Goal: Share content: Share content

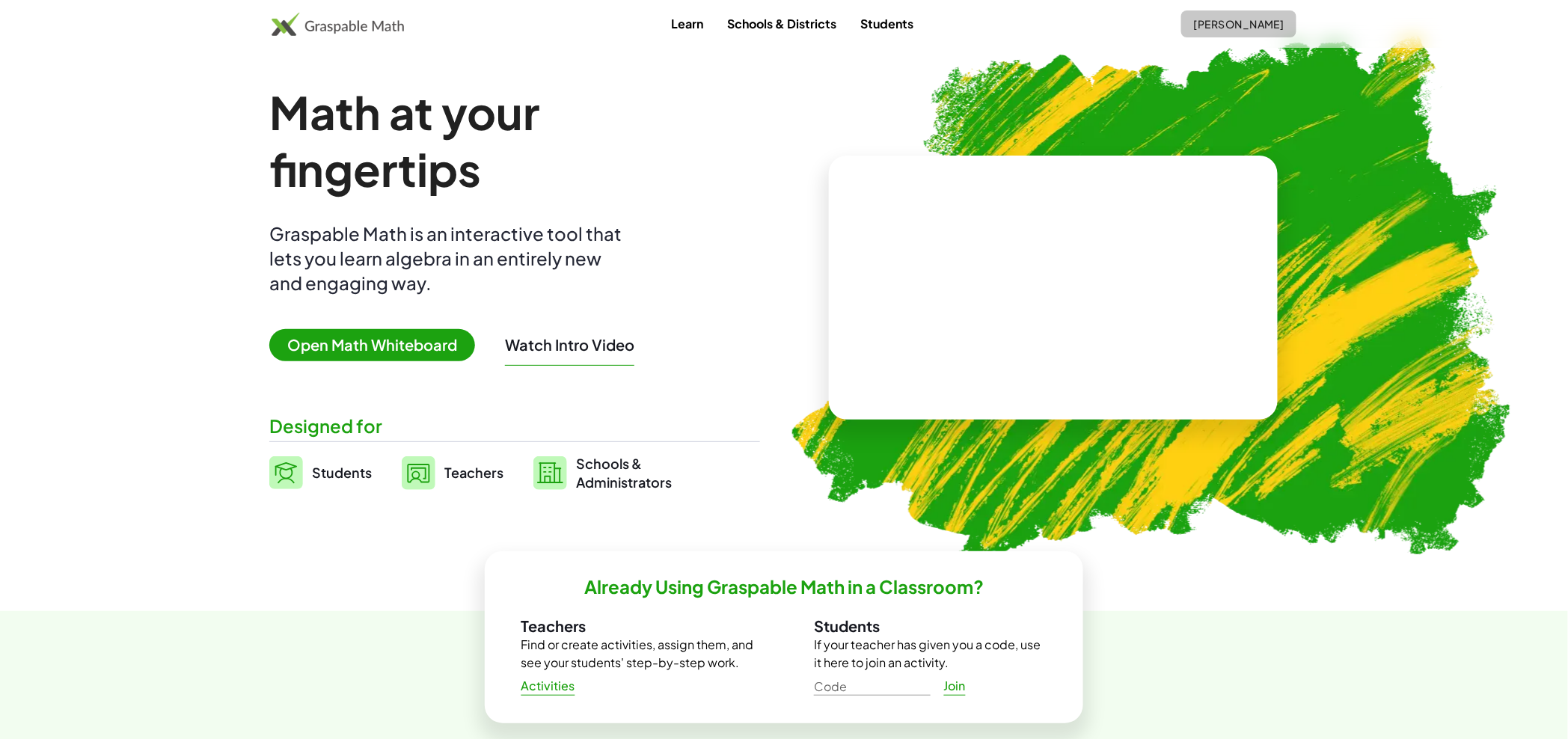
click at [1229, 22] on span "[PERSON_NAME]" at bounding box center [1239, 24] width 91 height 13
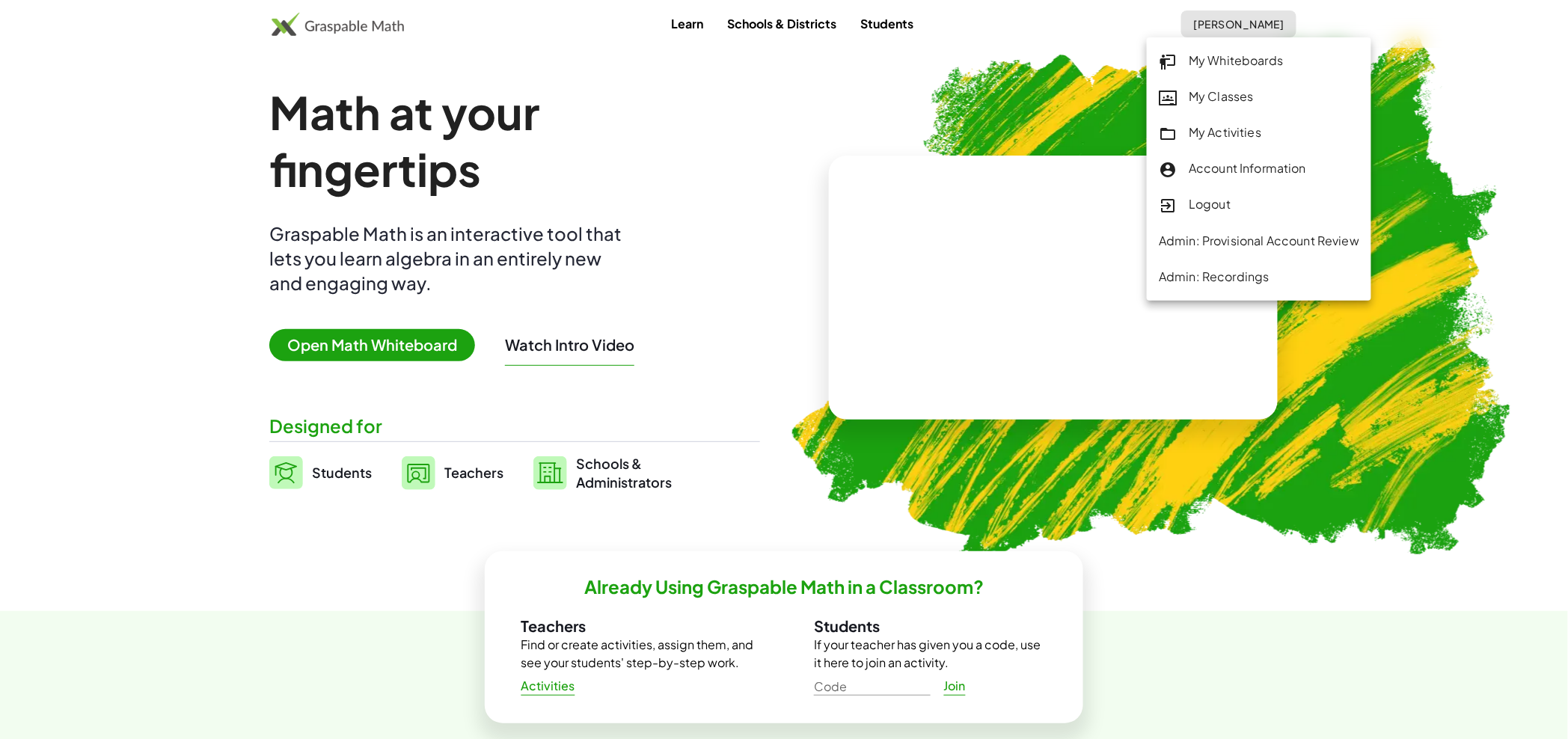
click at [1240, 135] on div "My Activities" at bounding box center [1259, 133] width 201 height 20
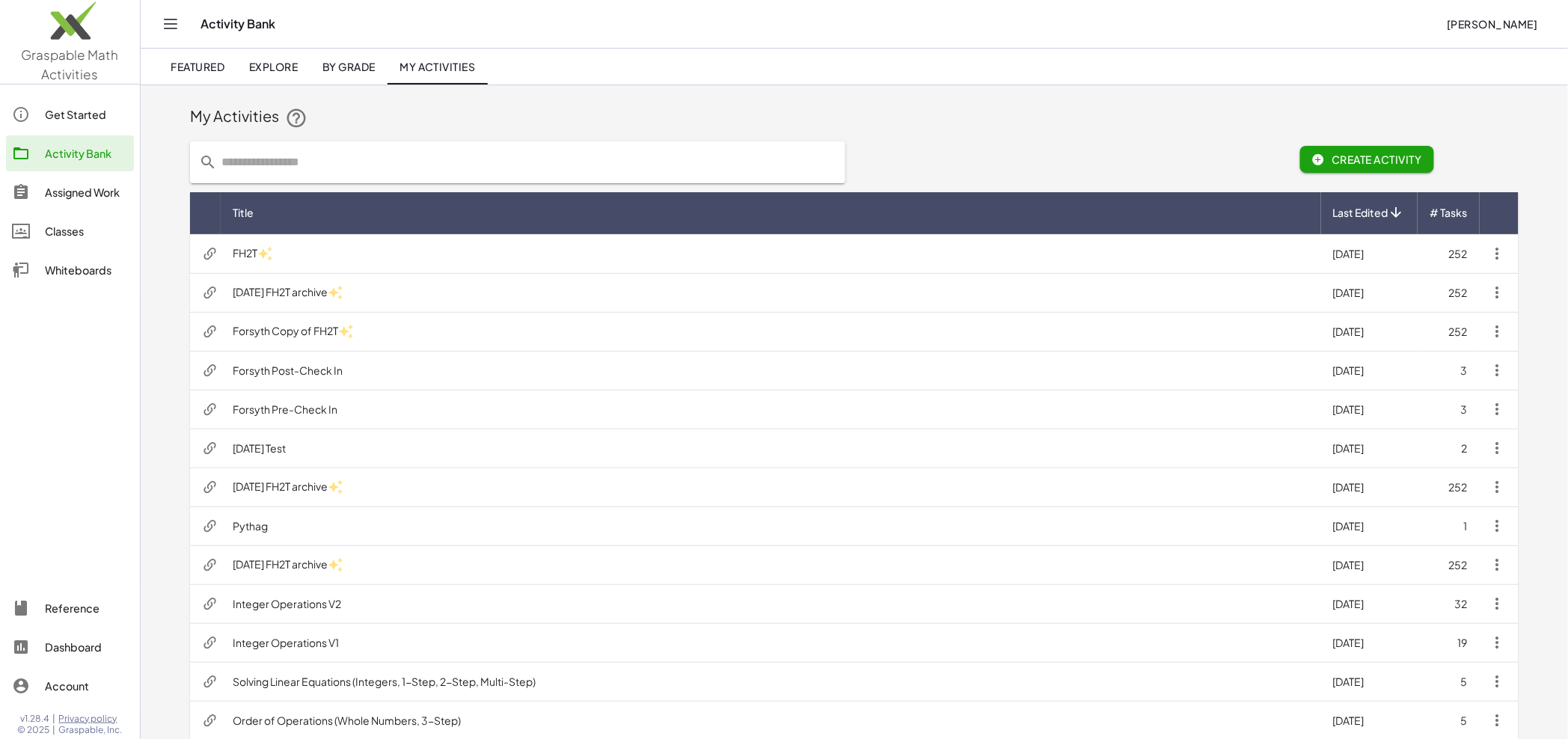
click at [1498, 256] on icon "button" at bounding box center [1497, 253] width 18 height 18
click at [1390, 404] on div "Get Teacher Share Link" at bounding box center [1438, 402] width 131 height 18
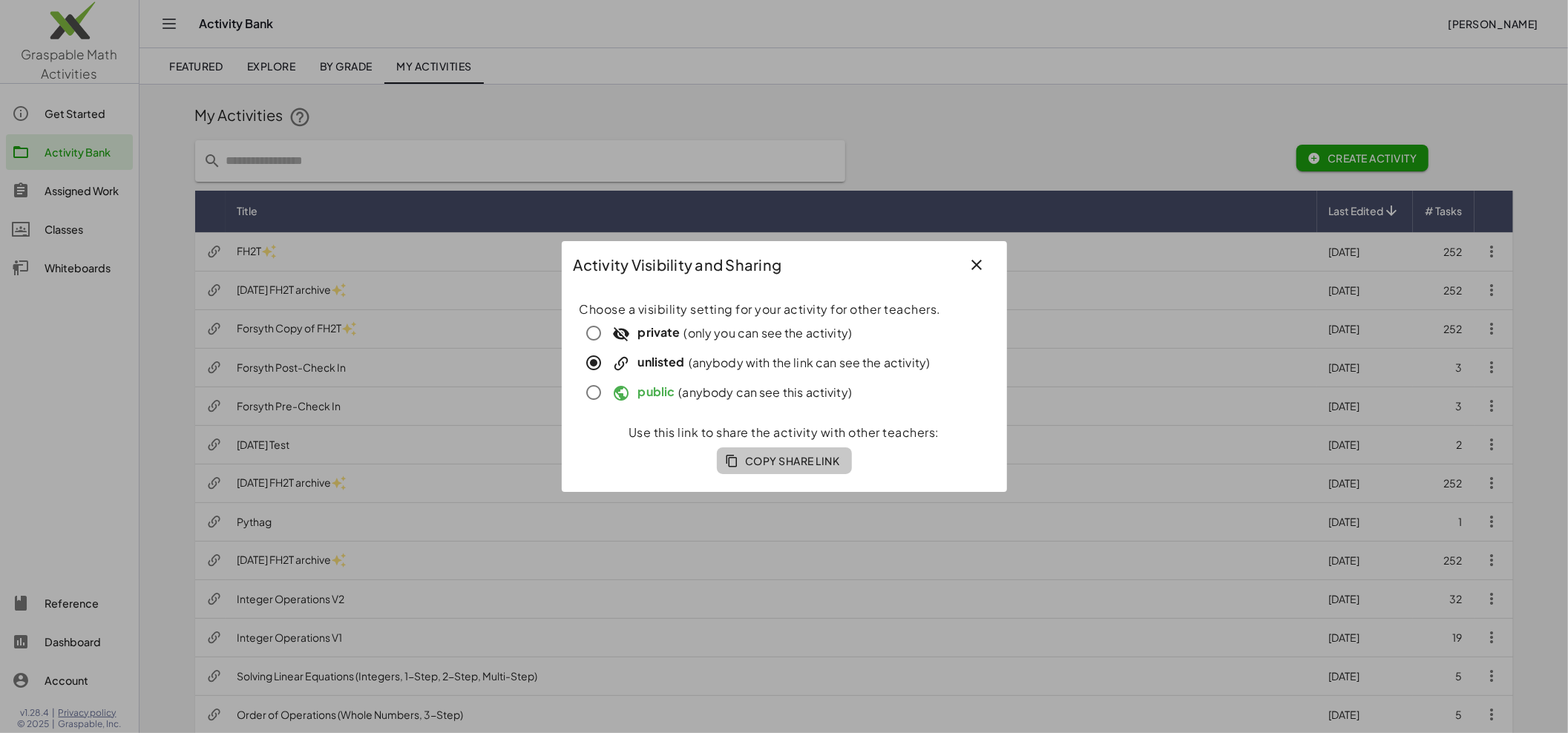
click at [785, 459] on span "Copy Share Link" at bounding box center [784, 460] width 112 height 13
click at [723, 119] on div at bounding box center [784, 366] width 1568 height 733
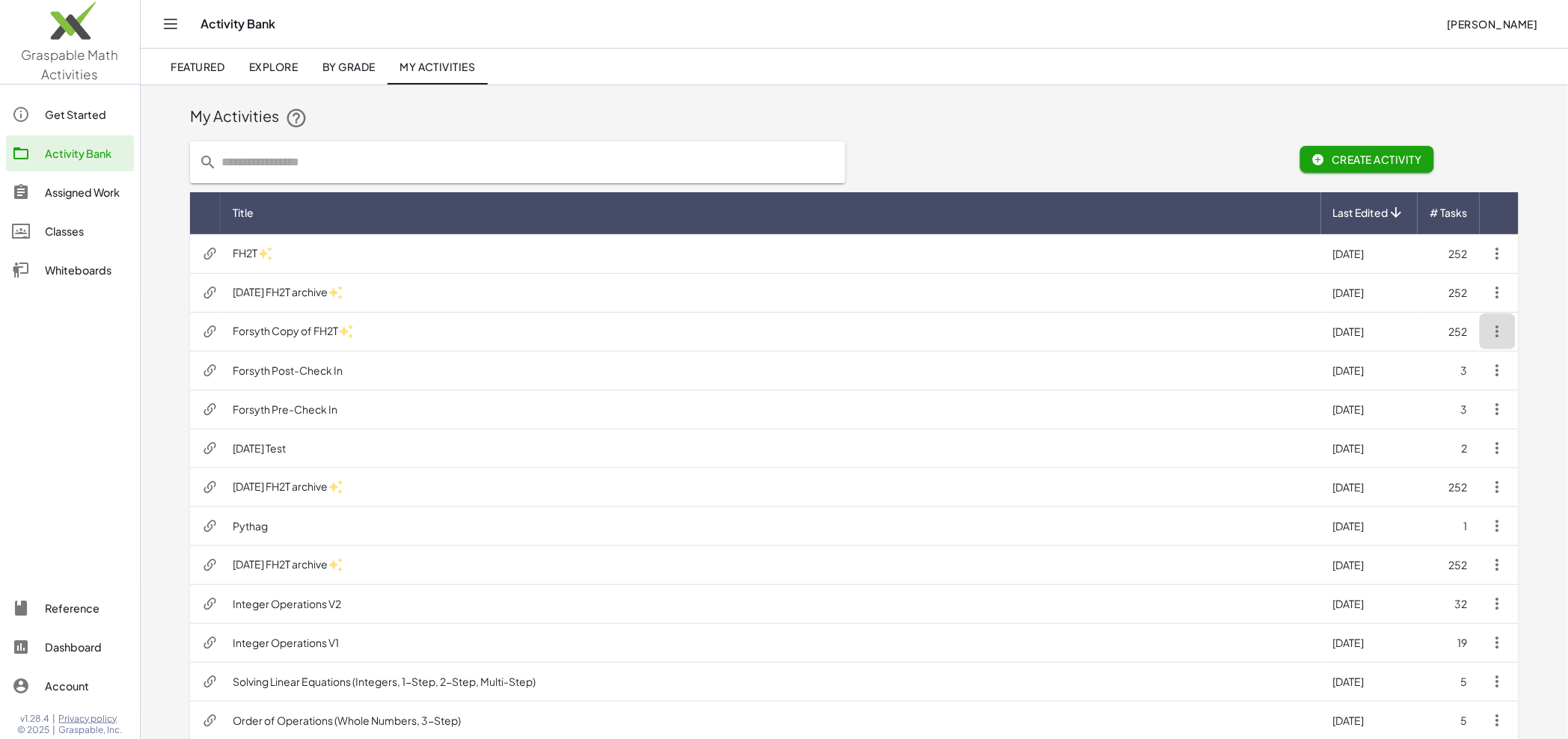
click at [1497, 329] on icon "button" at bounding box center [1497, 331] width 18 height 18
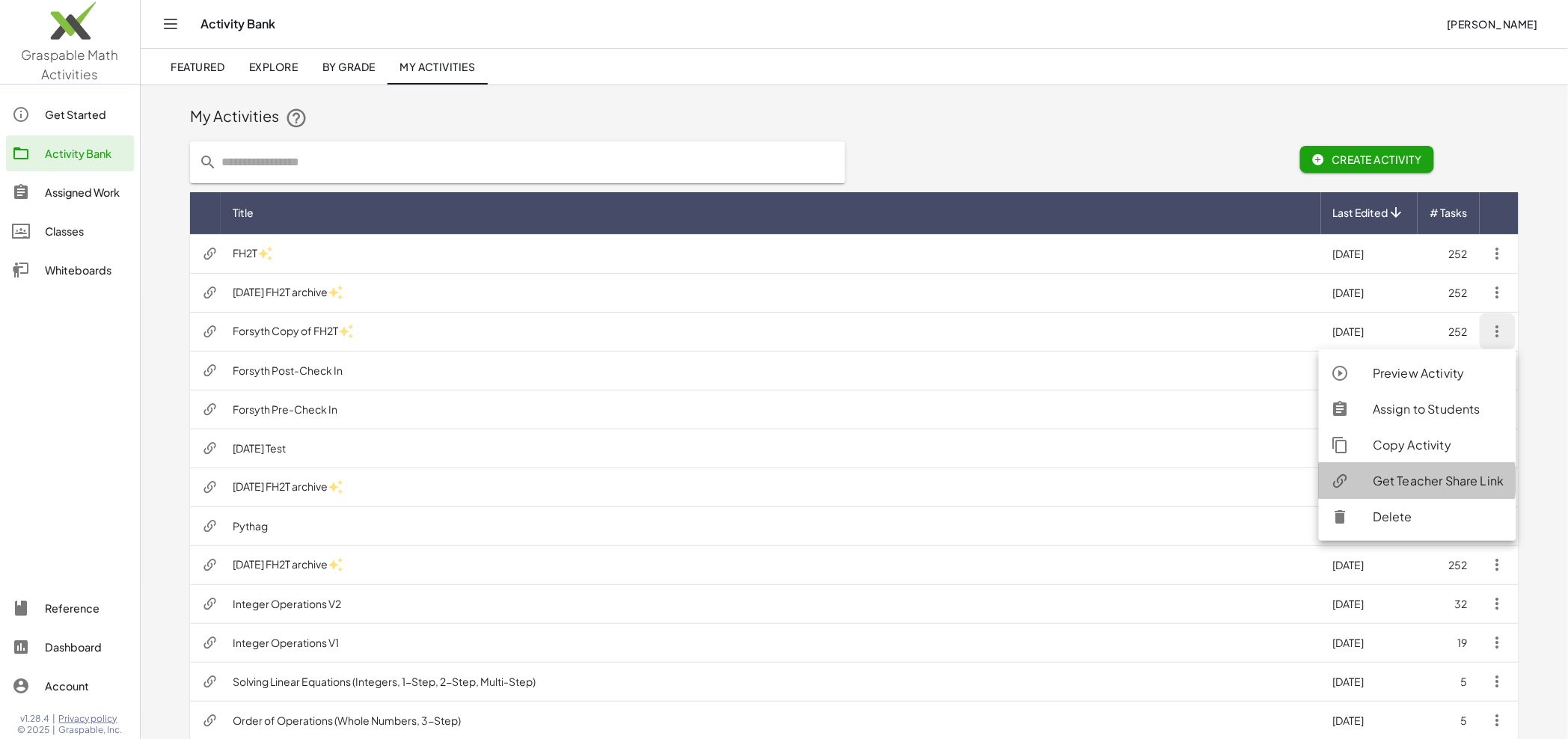
click at [1437, 472] on div "Get Teacher Share Link" at bounding box center [1438, 481] width 131 height 18
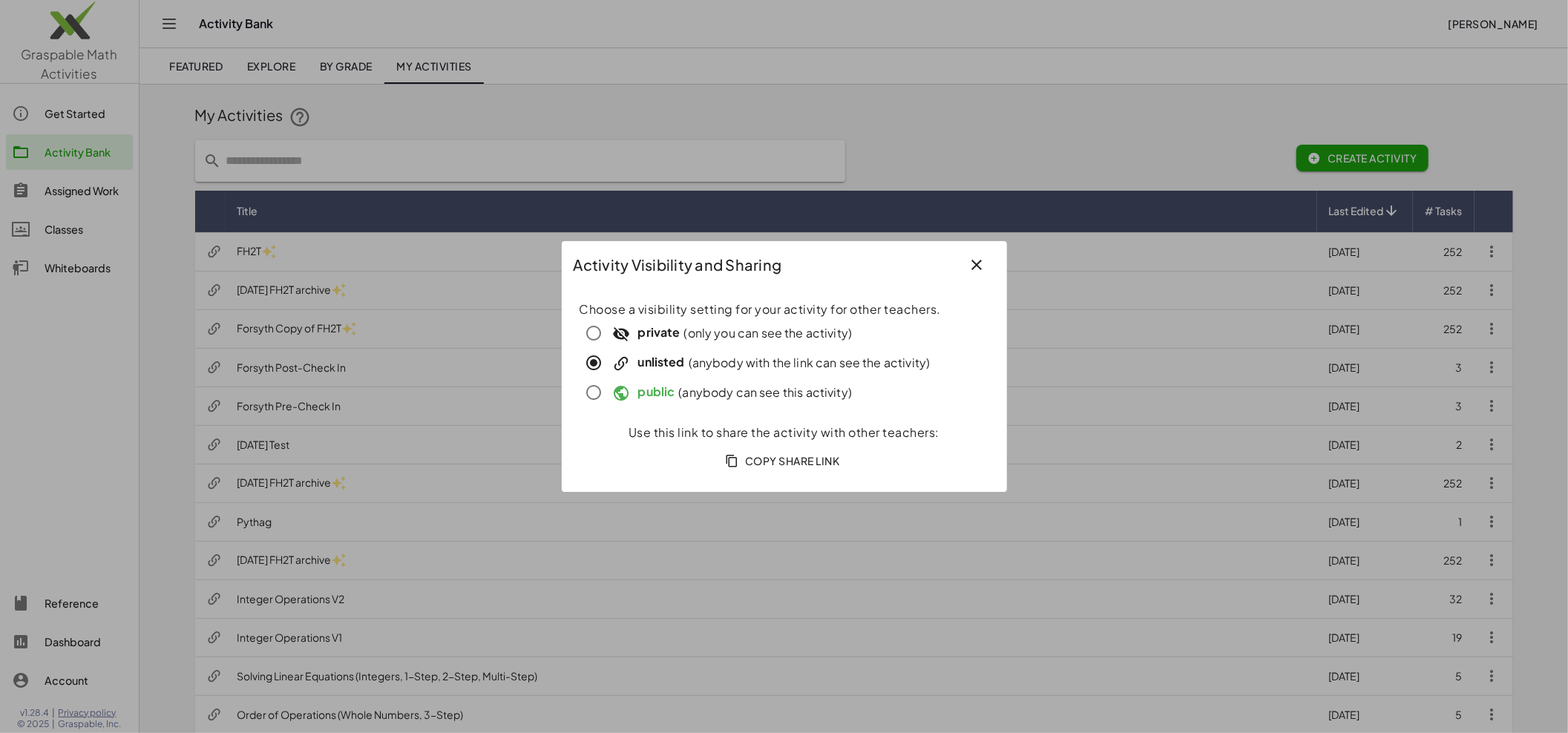
click at [802, 463] on span "Copy Share Link" at bounding box center [784, 460] width 112 height 13
click at [976, 273] on icon "button" at bounding box center [977, 265] width 18 height 18
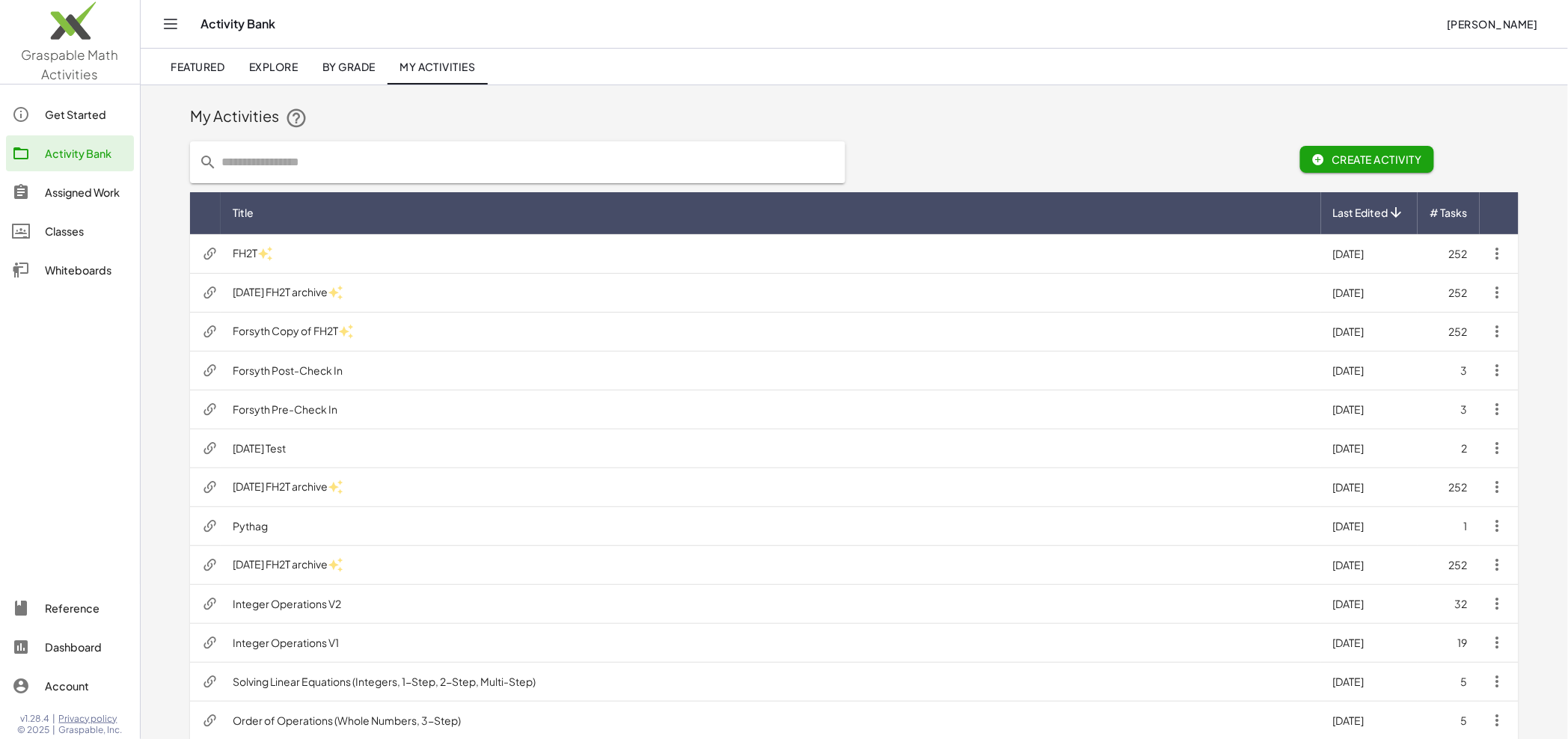
click at [463, 329] on td "Forsyth Copy of FH2T" at bounding box center [770, 331] width 1100 height 39
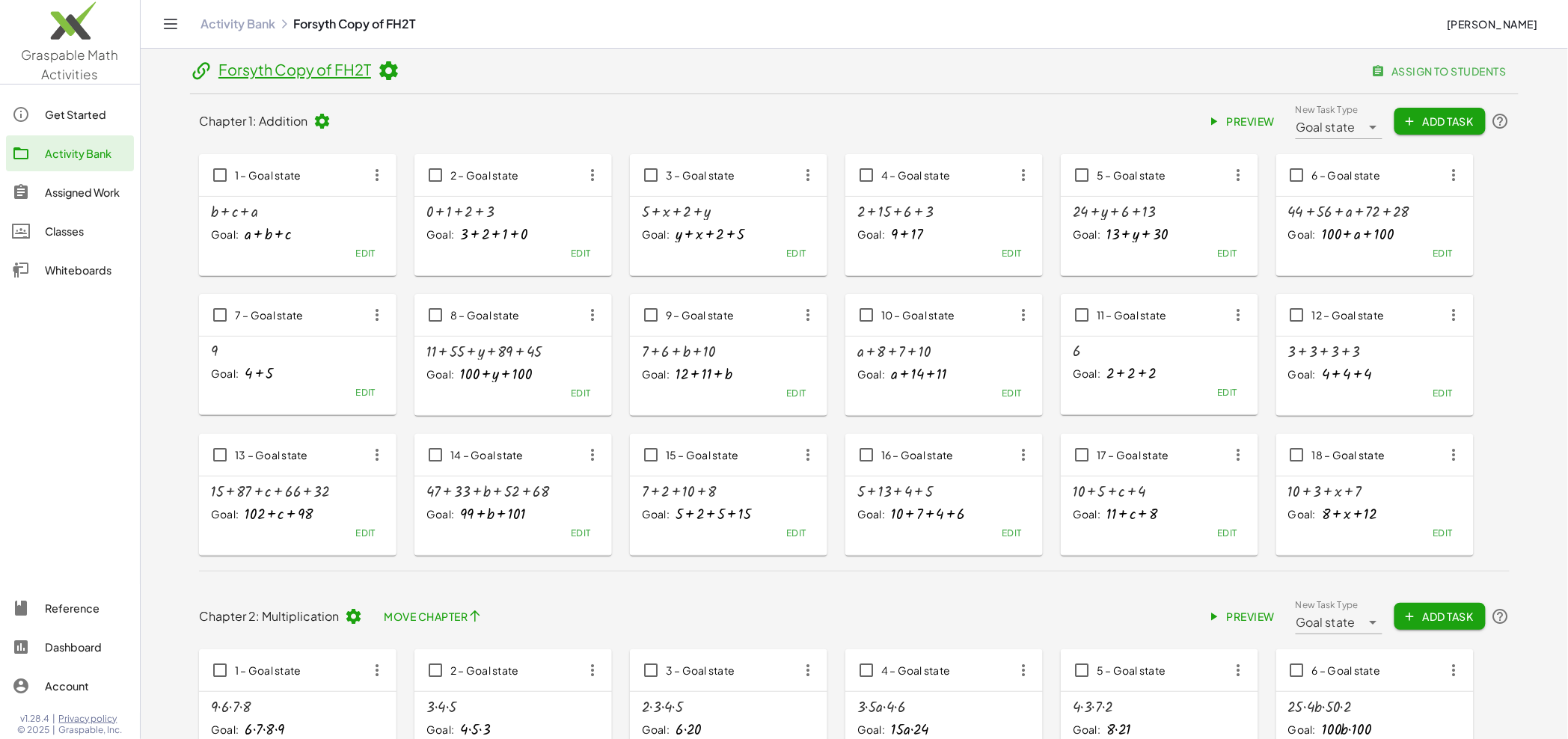
click at [328, 72] on link "Forsyth Copy of FH2T" at bounding box center [295, 69] width 153 height 19
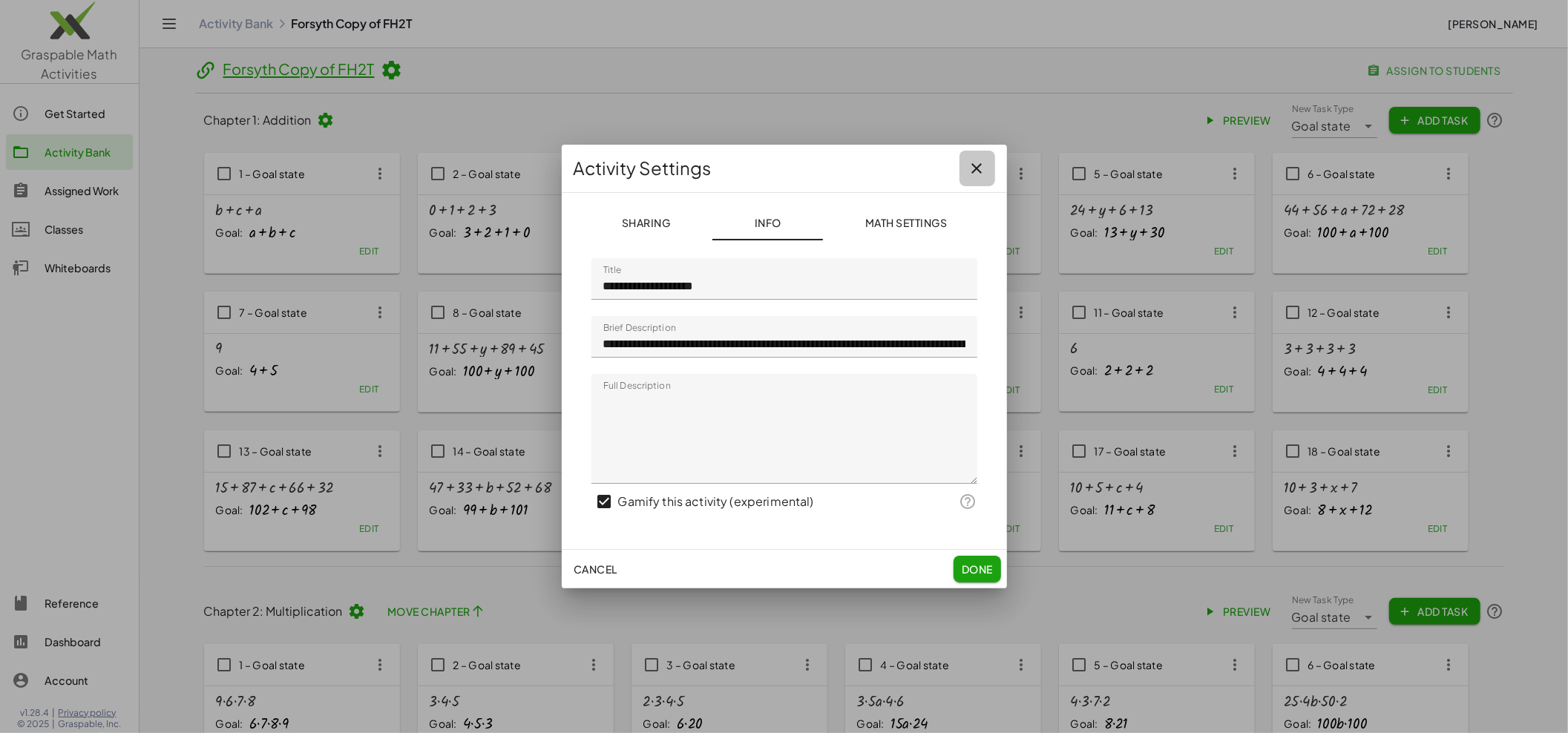
click at [974, 169] on icon "button" at bounding box center [977, 168] width 18 height 18
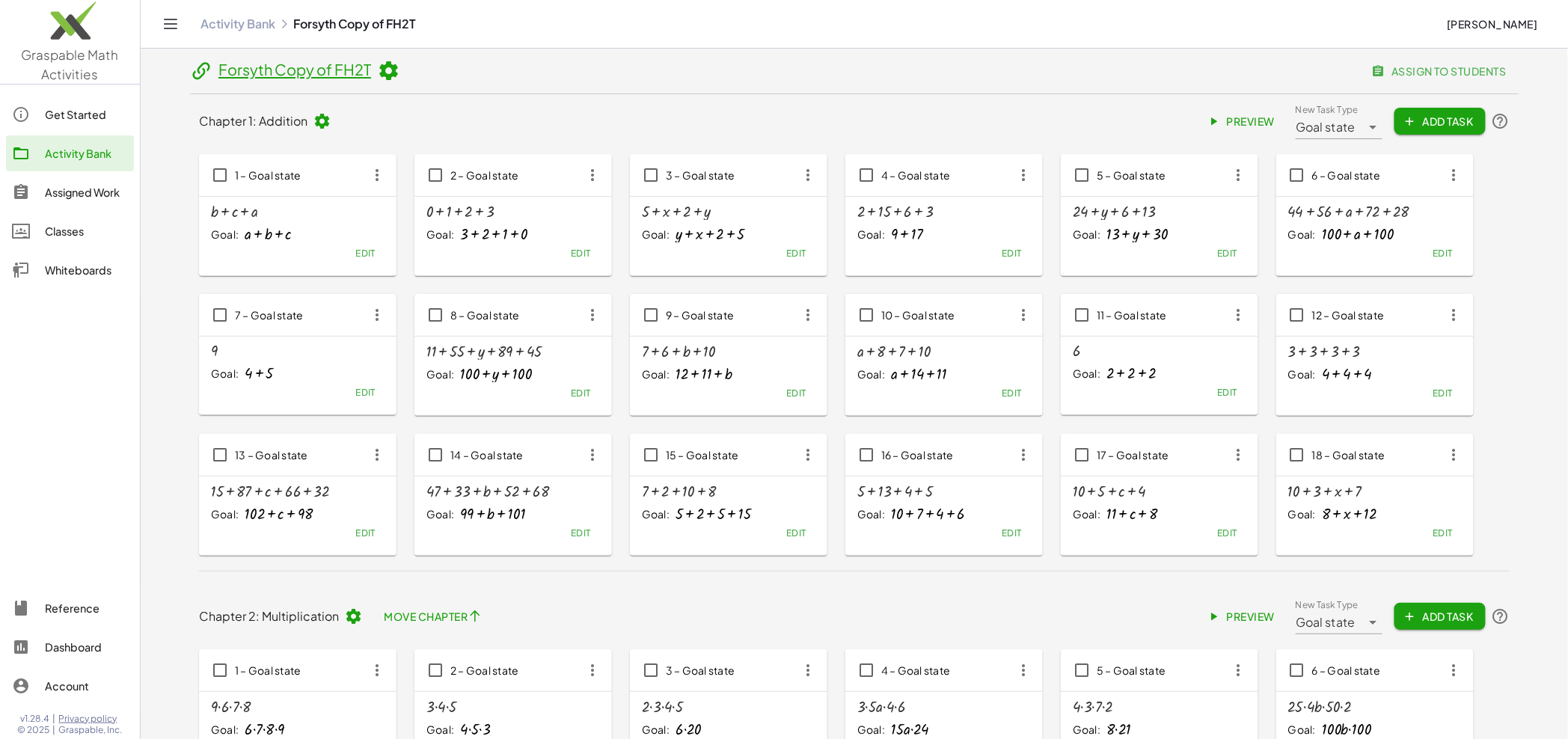
click at [550, 91] on header "Forsyth Copy of FH2T assign to students" at bounding box center [854, 75] width 1329 height 36
click at [57, 45] on img at bounding box center [70, 24] width 140 height 63
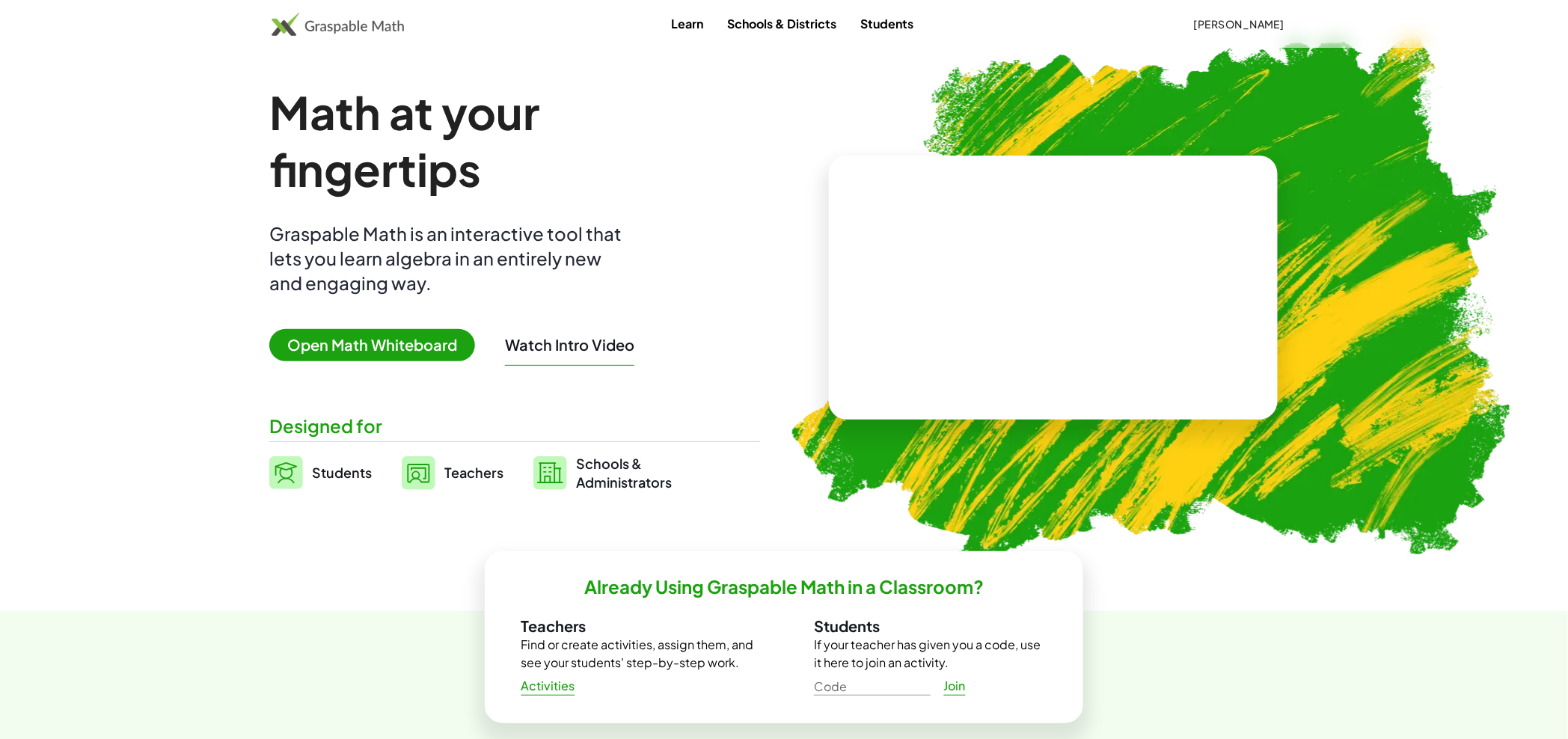
click at [1247, 19] on span "[PERSON_NAME]" at bounding box center [1239, 24] width 91 height 13
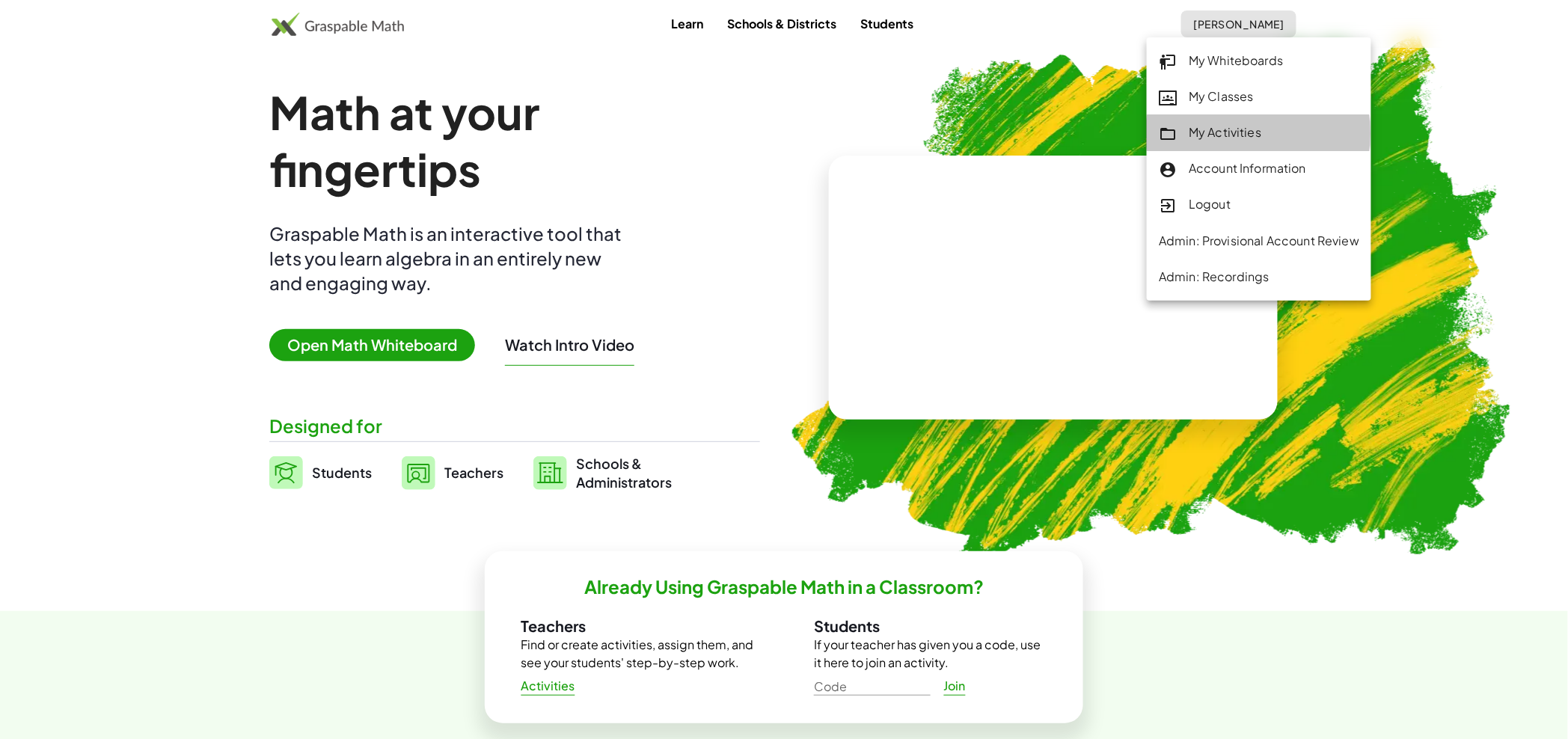
click at [1246, 125] on div "My Activities" at bounding box center [1259, 133] width 201 height 20
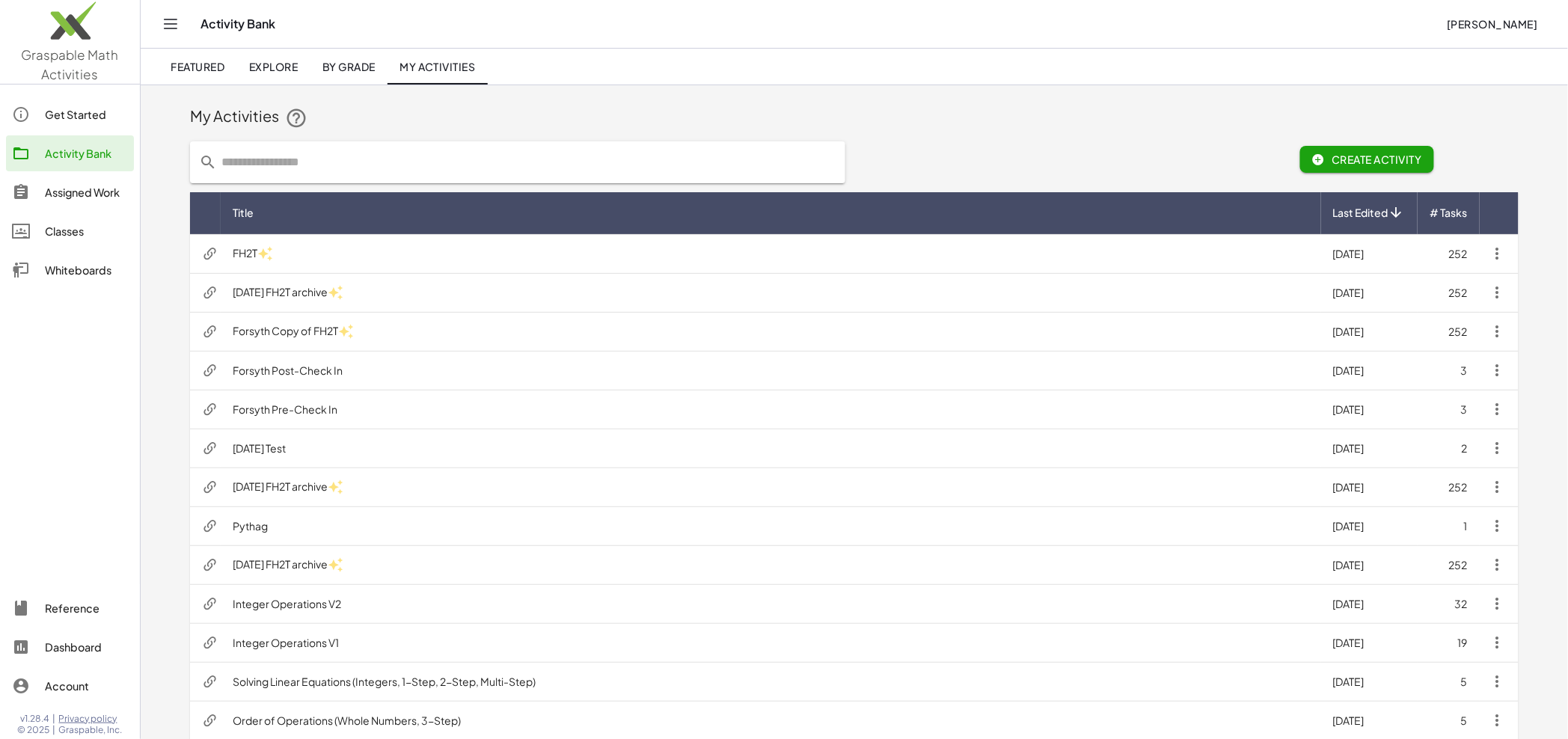
click at [1497, 409] on icon "button" at bounding box center [1497, 408] width 18 height 18
click at [1446, 555] on div "Get Teacher Share Link" at bounding box center [1438, 558] width 131 height 18
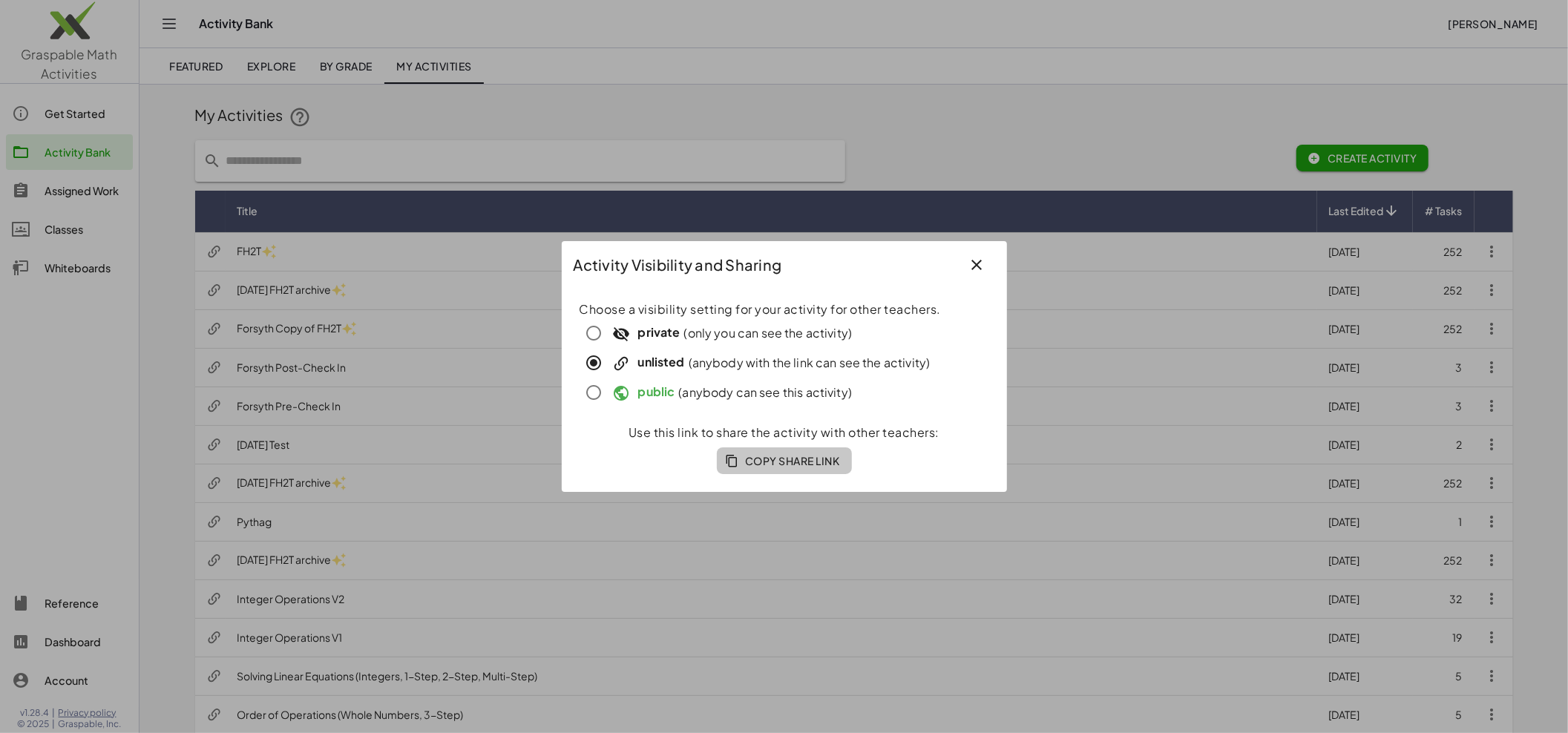
click at [799, 460] on span "Copy Share Link" at bounding box center [784, 460] width 112 height 13
click at [974, 267] on icon "button" at bounding box center [977, 265] width 18 height 18
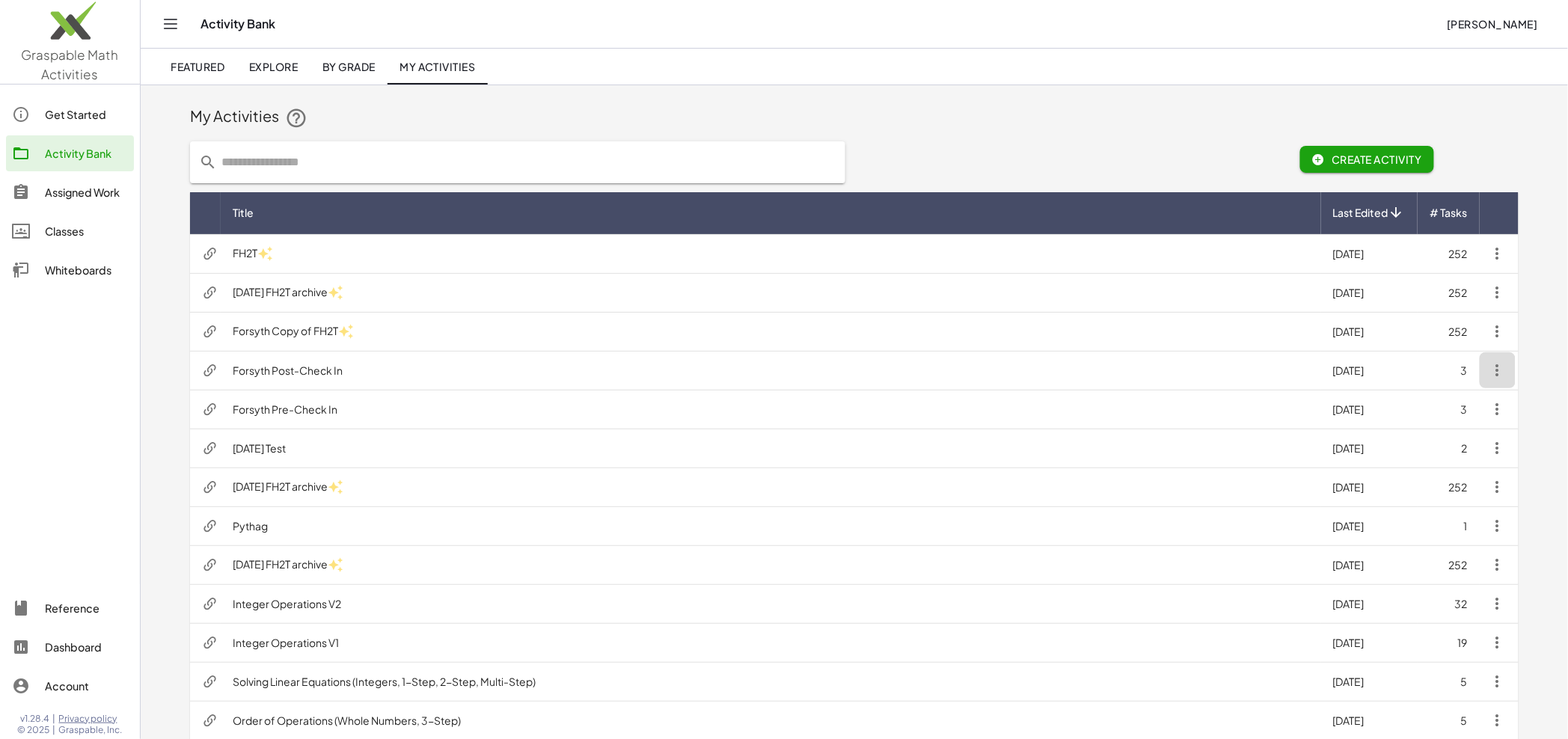
click at [1496, 370] on icon "button" at bounding box center [1497, 370] width 18 height 18
click at [1438, 523] on div "Get Teacher Share Link" at bounding box center [1438, 519] width 131 height 18
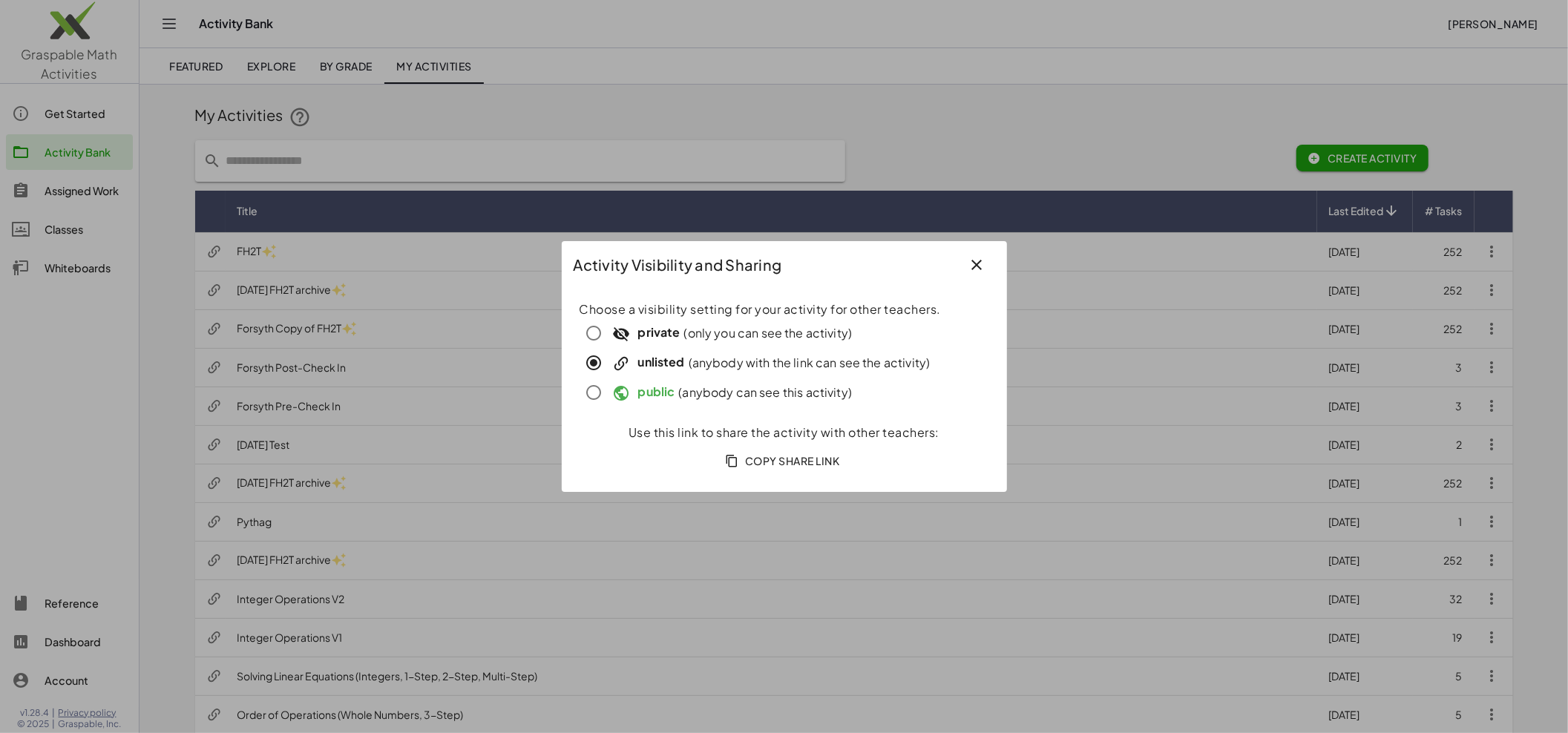
click at [807, 461] on span "Copy Share Link" at bounding box center [784, 460] width 112 height 13
click at [169, 152] on div at bounding box center [784, 366] width 1568 height 733
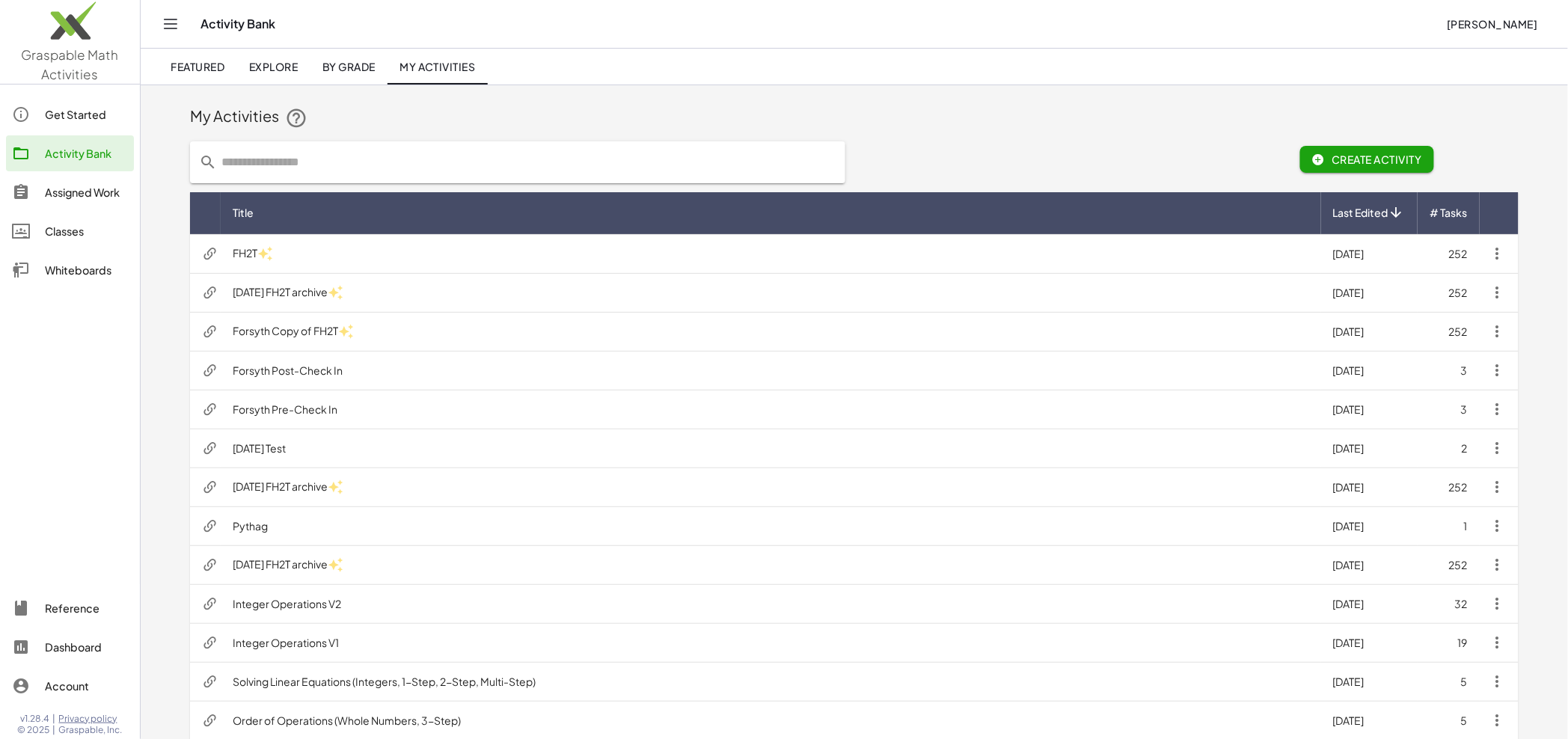
click at [66, 31] on img at bounding box center [70, 24] width 140 height 63
